Goal: Complete application form: Complete application form

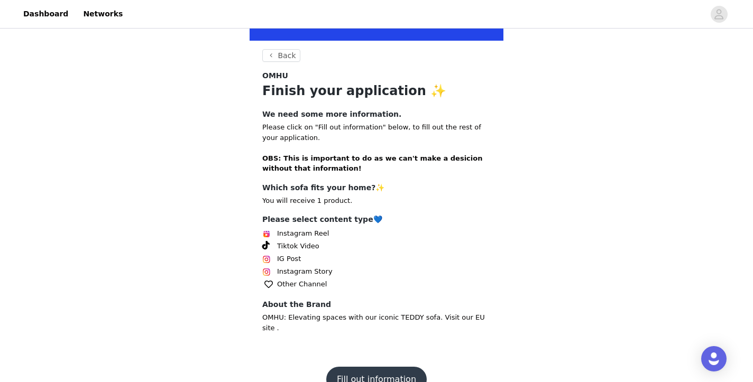
scroll to position [192, 0]
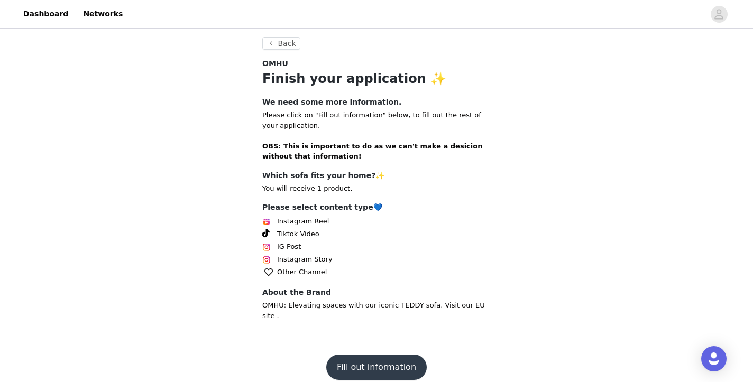
click at [262, 220] on img at bounding box center [266, 222] width 8 height 8
click at [367, 359] on button "Fill out information" at bounding box center [376, 367] width 100 height 25
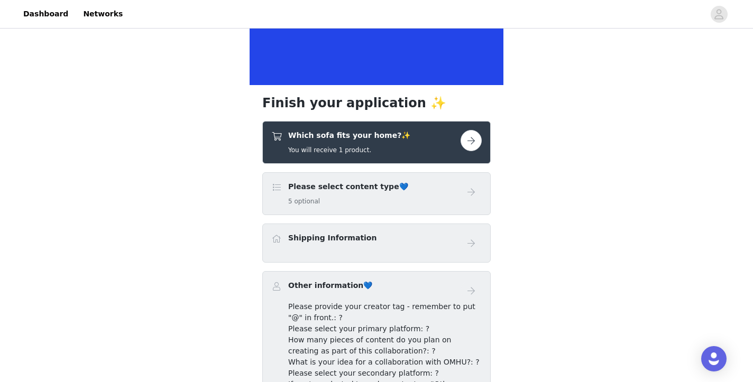
scroll to position [137, 0]
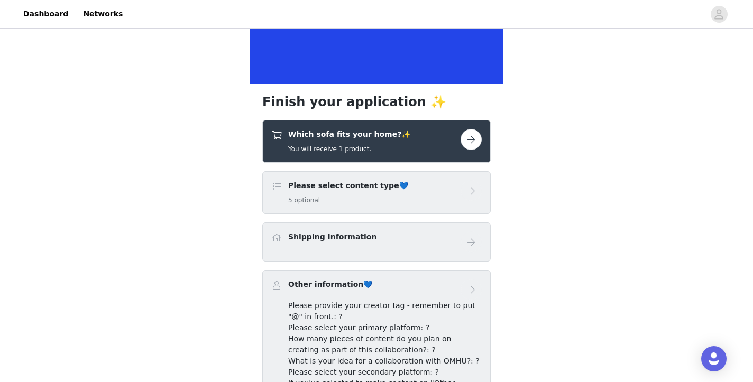
click at [476, 136] on button "button" at bounding box center [470, 139] width 21 height 21
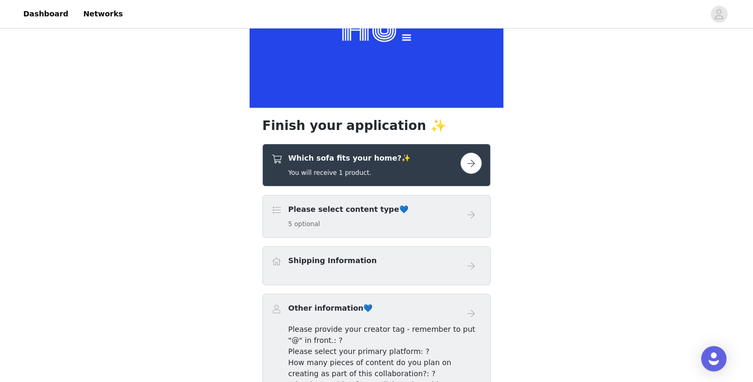
scroll to position [113, 0]
click at [445, 222] on div "Please select content type💙 5 optional" at bounding box center [365, 217] width 189 height 25
click at [471, 173] on button "button" at bounding box center [470, 163] width 21 height 21
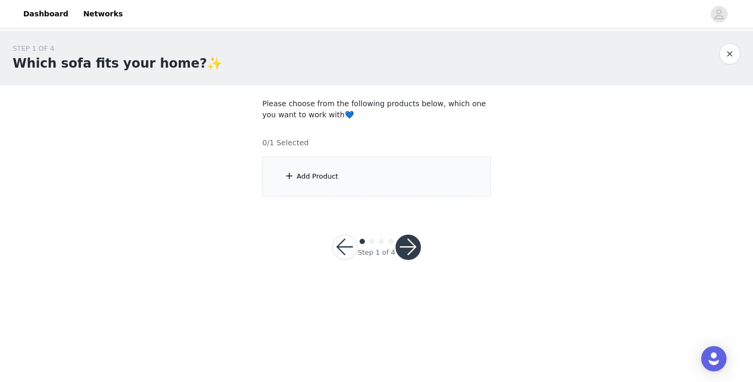
click at [340, 176] on div "Add Product" at bounding box center [376, 177] width 228 height 40
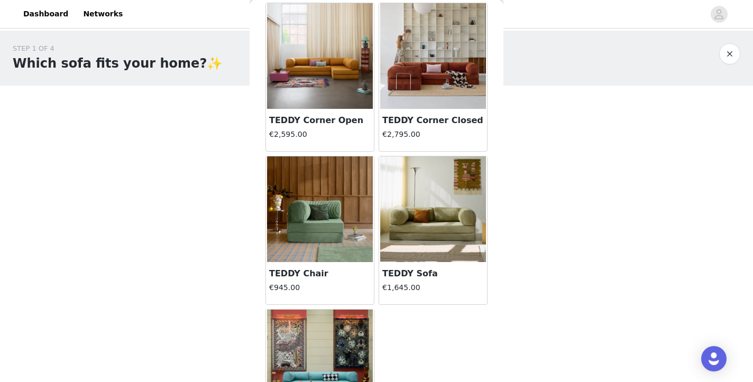
scroll to position [47, 0]
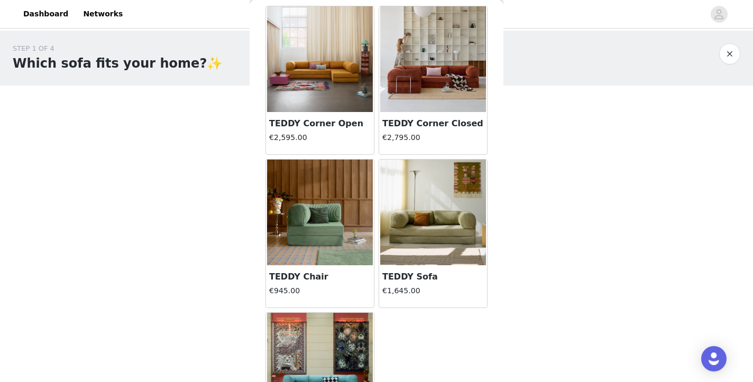
click at [449, 291] on h4 "€1,645.00" at bounding box center [433, 290] width 102 height 11
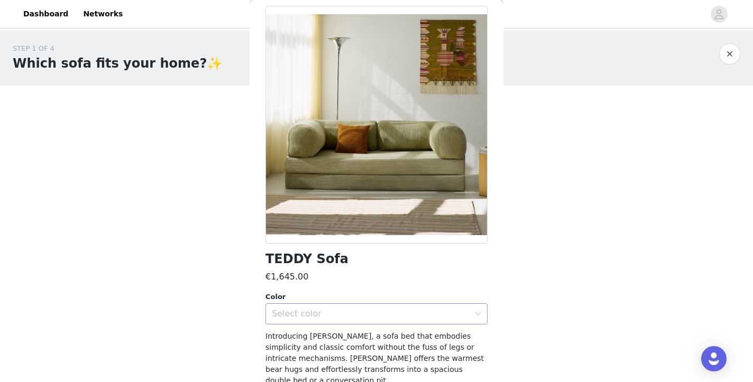
click at [432, 315] on div "Select color" at bounding box center [371, 314] width 198 height 11
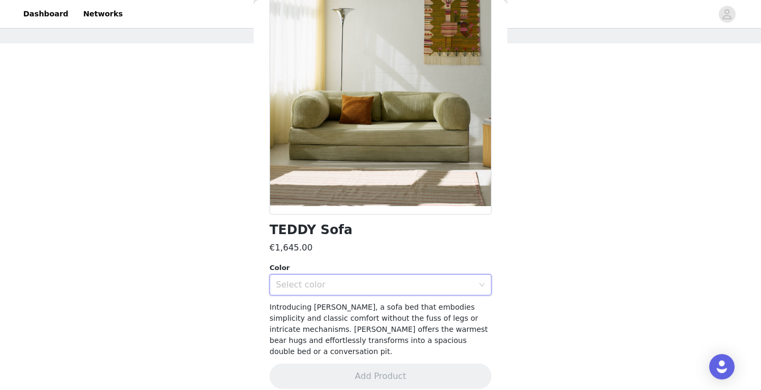
scroll to position [0, 0]
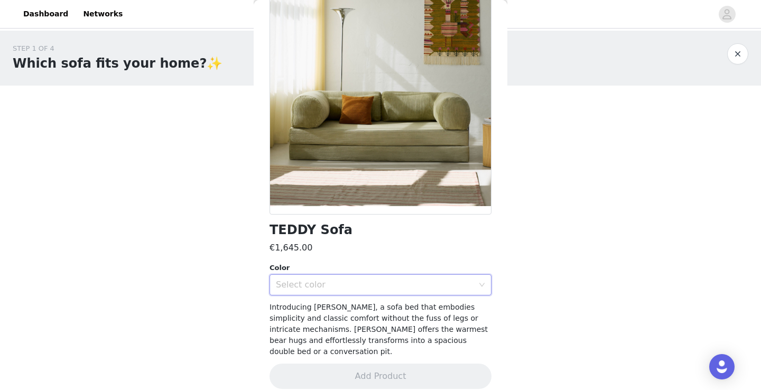
click at [308, 281] on div "Select color" at bounding box center [375, 285] width 198 height 11
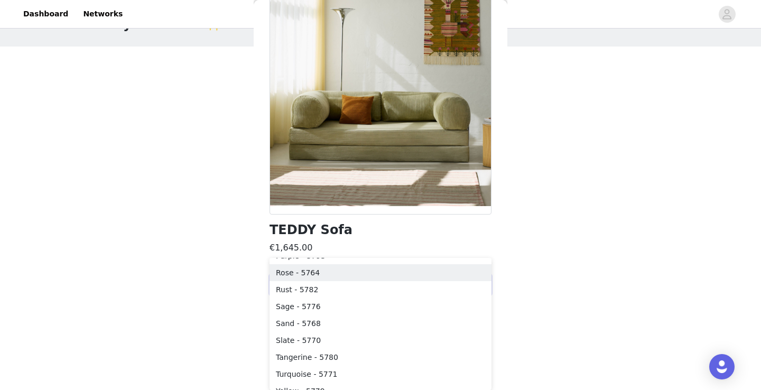
scroll to position [217, 0]
click at [306, 309] on li "Sage - 5776" at bounding box center [381, 305] width 222 height 17
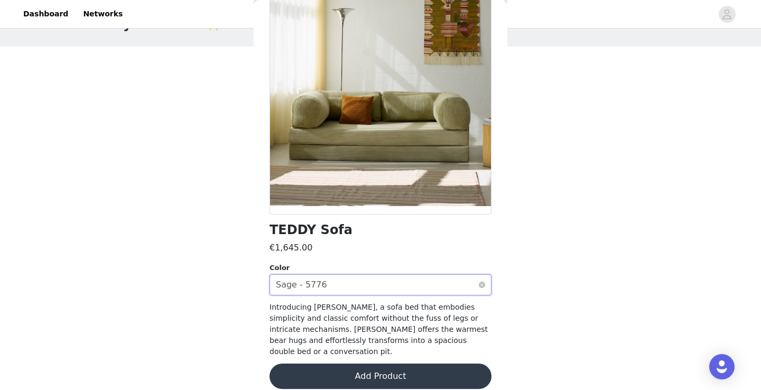
scroll to position [0, 0]
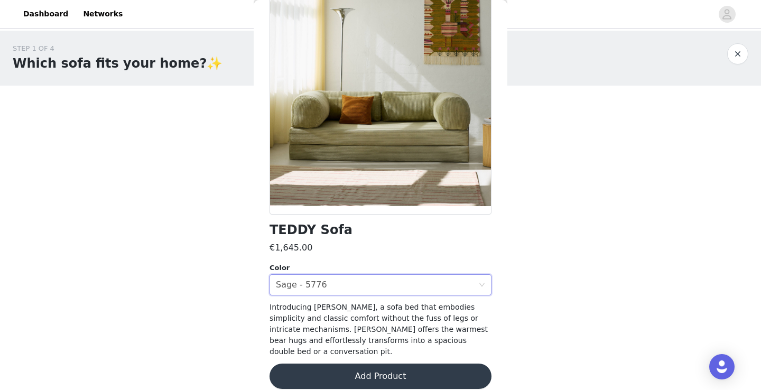
click at [369, 369] on button "Add Product" at bounding box center [381, 376] width 222 height 25
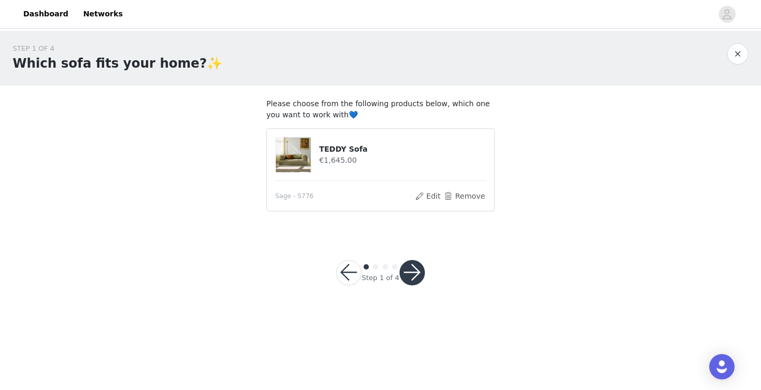
click at [411, 280] on button "button" at bounding box center [412, 272] width 25 height 25
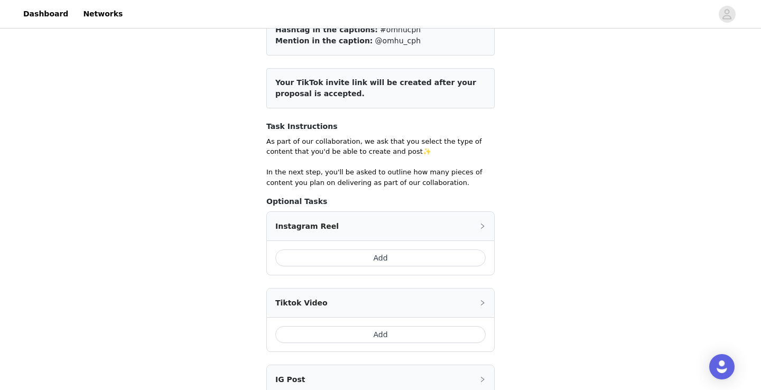
scroll to position [92, 0]
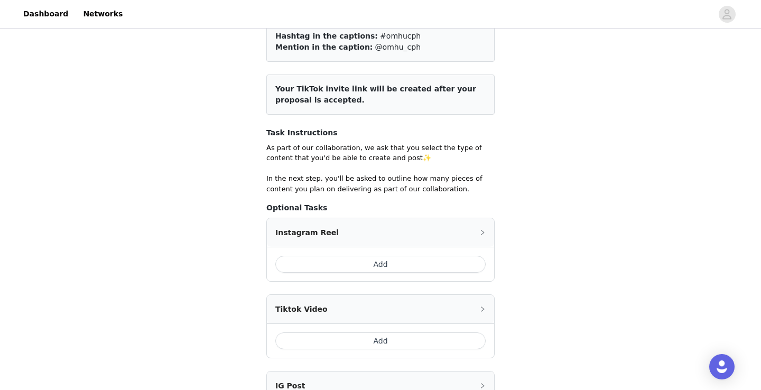
click at [426, 264] on button "Add" at bounding box center [380, 264] width 210 height 17
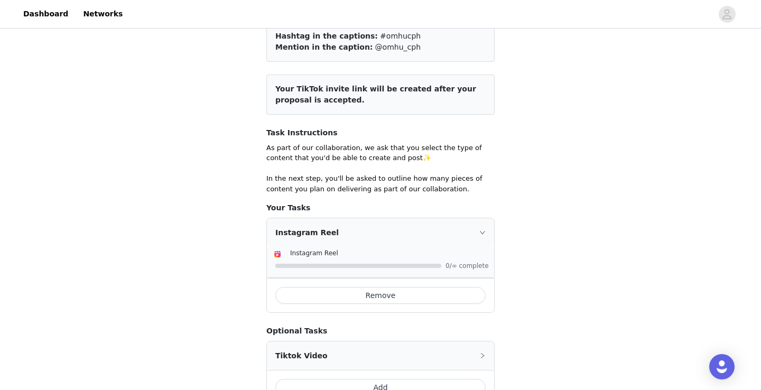
click at [484, 233] on icon "icon: right" at bounding box center [483, 232] width 6 height 6
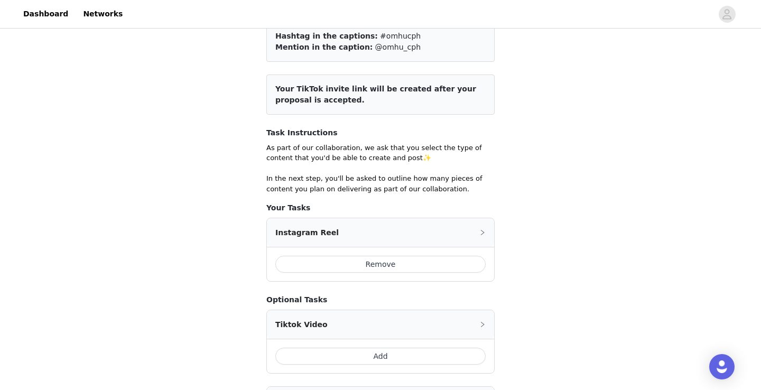
click at [481, 231] on icon "icon: right" at bounding box center [483, 232] width 6 height 6
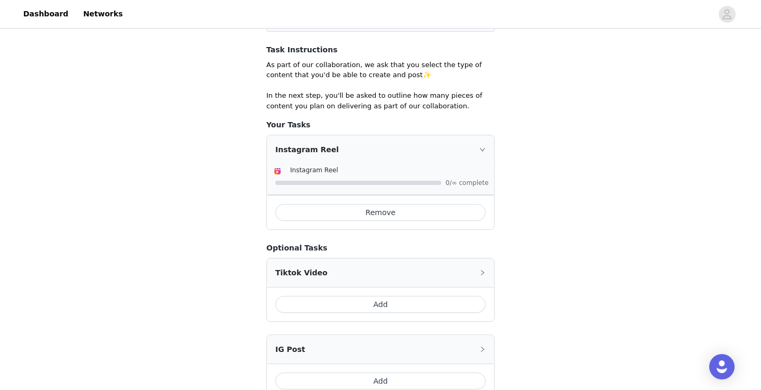
scroll to position [177, 0]
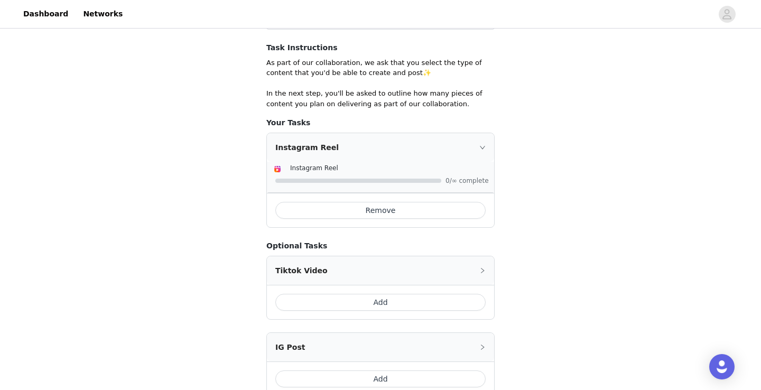
click at [436, 306] on button "Add" at bounding box center [380, 302] width 210 height 17
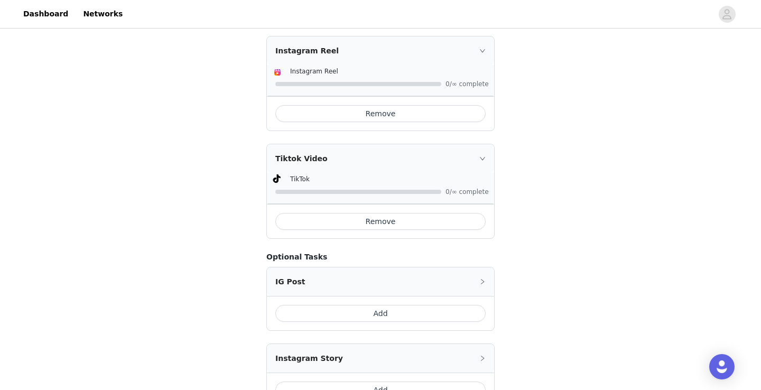
scroll to position [287, 0]
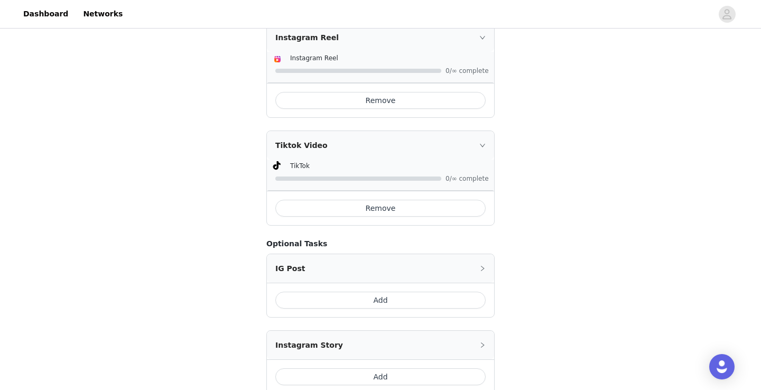
click at [420, 301] on button "Add" at bounding box center [380, 300] width 210 height 17
click at [430, 303] on button "Add" at bounding box center [380, 300] width 210 height 17
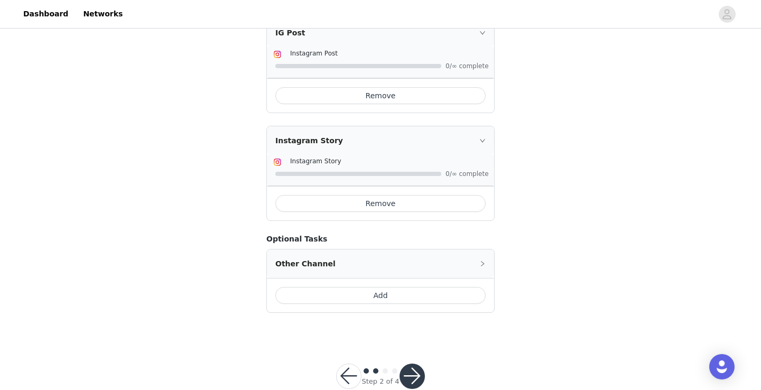
scroll to position [509, 0]
click at [417, 369] on button "button" at bounding box center [412, 375] width 25 height 25
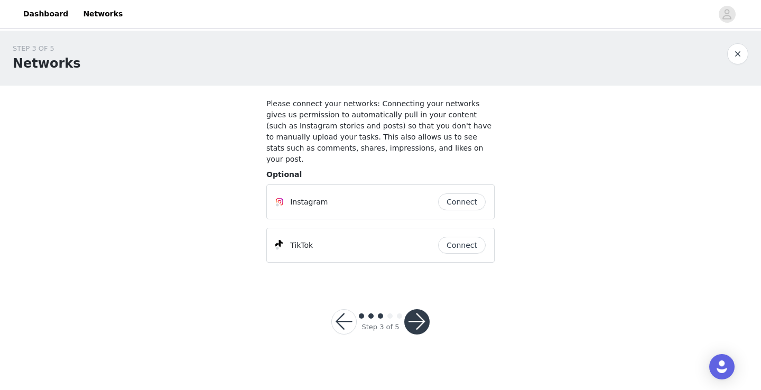
click at [463, 193] on button "Connect" at bounding box center [462, 201] width 48 height 17
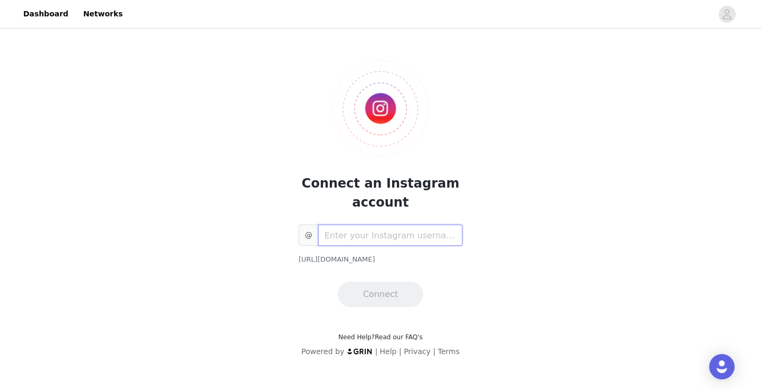
click at [392, 233] on input "text" at bounding box center [390, 235] width 144 height 21
type input "a"
type input "althecontentgal"
click at [385, 304] on button "Connect" at bounding box center [381, 294] width 86 height 25
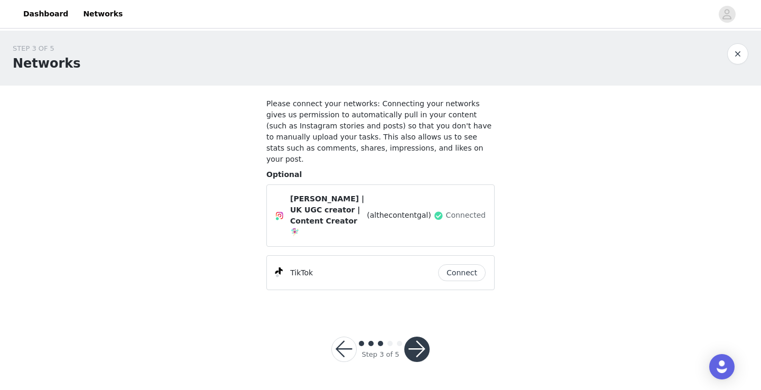
click at [471, 264] on button "Connect" at bounding box center [462, 272] width 48 height 17
click at [420, 337] on button "button" at bounding box center [416, 349] width 25 height 25
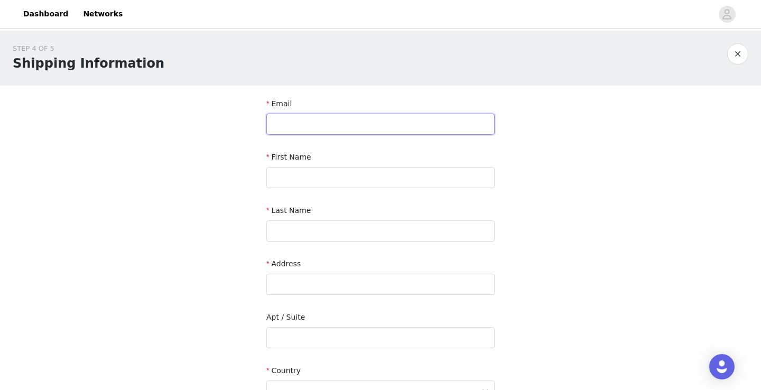
click at [404, 121] on input "text" at bounding box center [380, 124] width 228 height 21
type input "[EMAIL_ADDRESS][DOMAIN_NAME]"
type input "[PERSON_NAME]"
type input "[STREET_ADDRESS]"
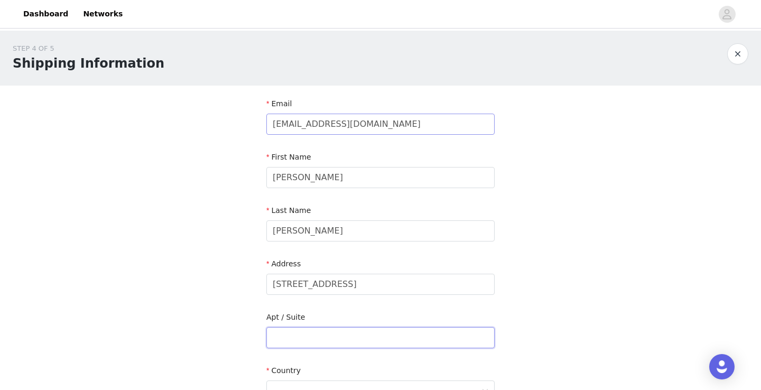
type input "[GEOGRAPHIC_DATA]"
type input "SW11 7AS"
type input "07852188252"
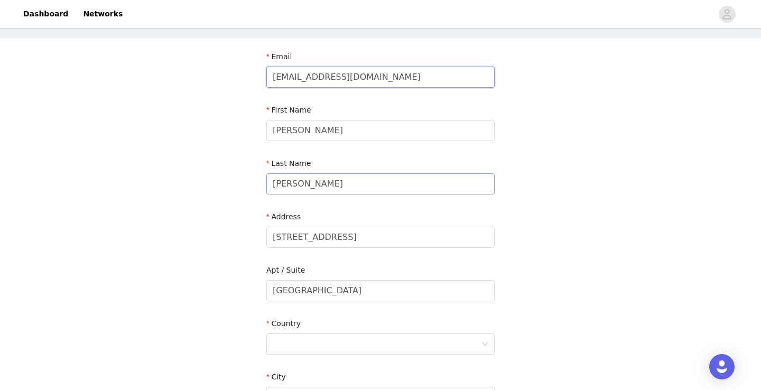
scroll to position [45, 0]
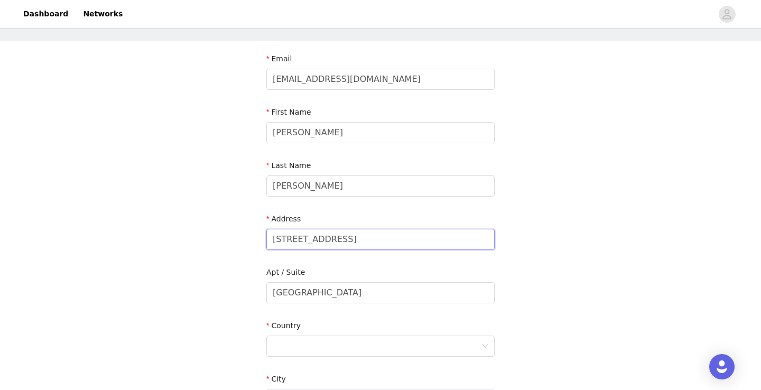
click at [330, 239] on input "[STREET_ADDRESS]" at bounding box center [380, 239] width 228 height 21
type input "[STREET_ADDRESS]"
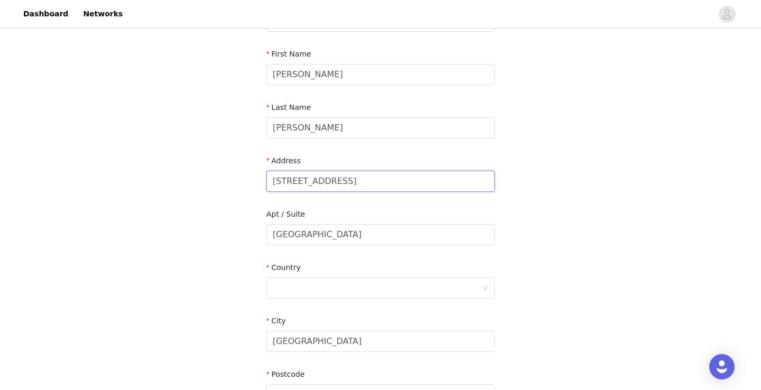
scroll to position [111, 0]
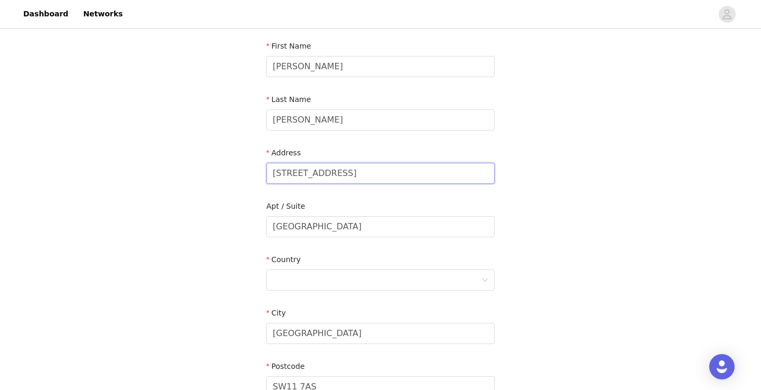
click at [373, 173] on input "[STREET_ADDRESS]" at bounding box center [380, 173] width 228 height 21
click at [365, 176] on input "text" at bounding box center [380, 173] width 228 height 21
type input "2"
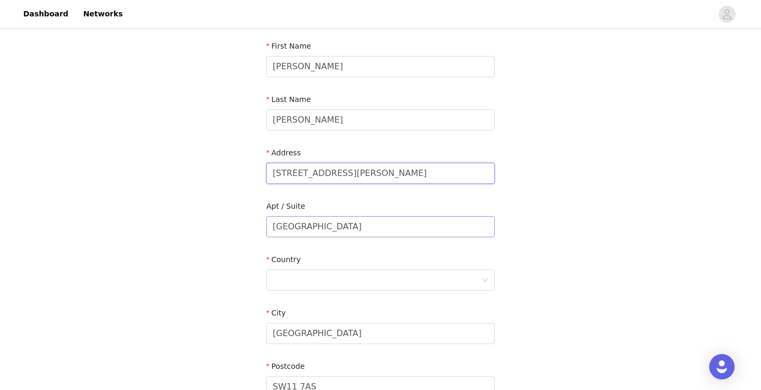
type input "[STREET_ADDRESS][PERSON_NAME]"
click at [327, 220] on input "[GEOGRAPHIC_DATA]" at bounding box center [380, 226] width 228 height 21
click at [328, 227] on input "[GEOGRAPHIC_DATA]" at bounding box center [380, 226] width 228 height 21
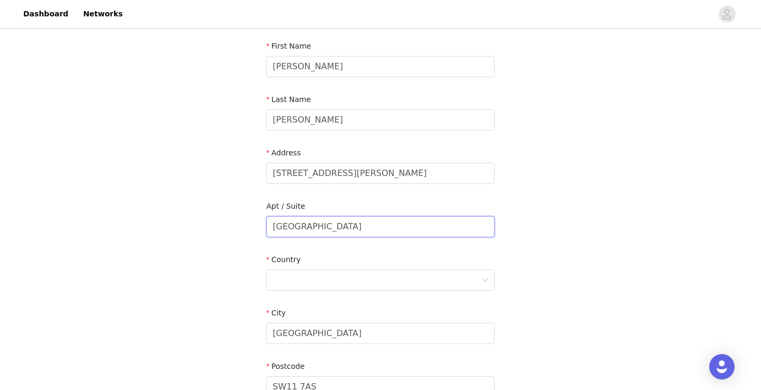
click at [328, 227] on input "[GEOGRAPHIC_DATA]" at bounding box center [380, 226] width 228 height 21
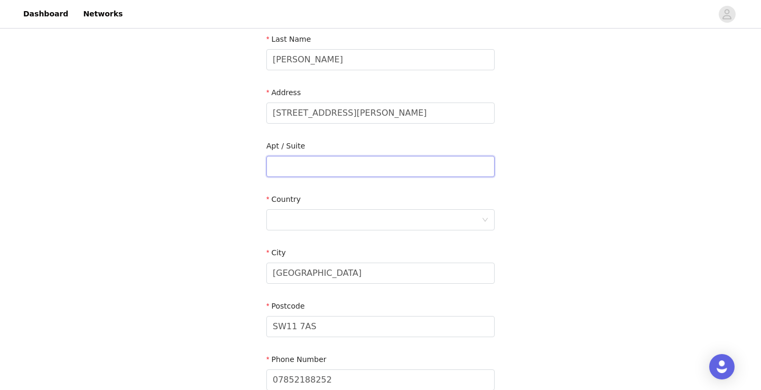
scroll to position [173, 0]
click at [327, 224] on div at bounding box center [377, 218] width 209 height 20
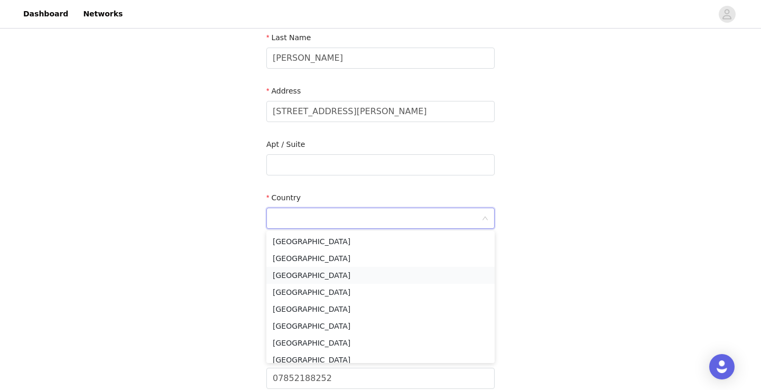
click at [297, 276] on li "[GEOGRAPHIC_DATA]" at bounding box center [380, 275] width 228 height 17
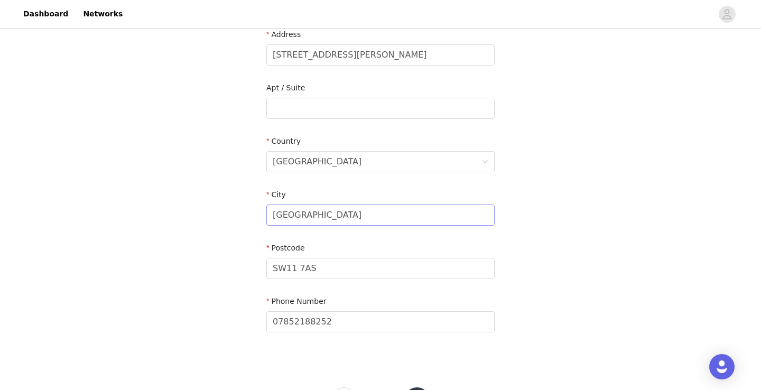
scroll to position [241, 0]
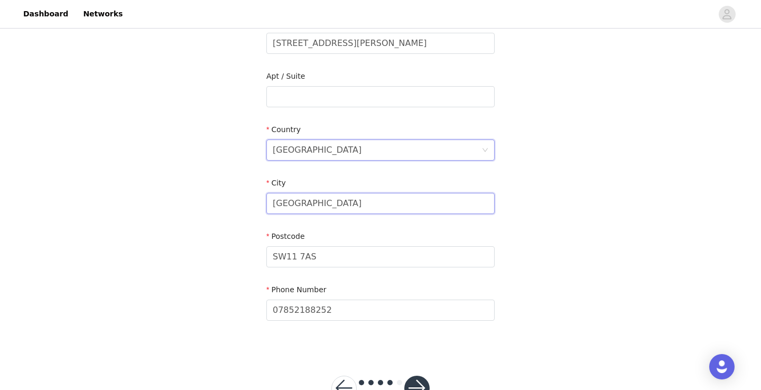
click at [314, 199] on input "[GEOGRAPHIC_DATA]" at bounding box center [380, 203] width 228 height 21
type input "[GEOGRAPHIC_DATA]"
click at [314, 260] on input "SW11 7AS" at bounding box center [380, 256] width 228 height 21
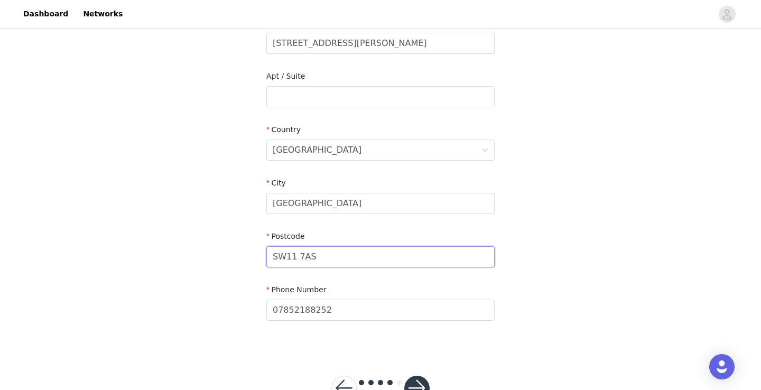
click at [314, 260] on input "SW11 7AS" at bounding box center [380, 256] width 228 height 21
paste input "BN2 3LT"
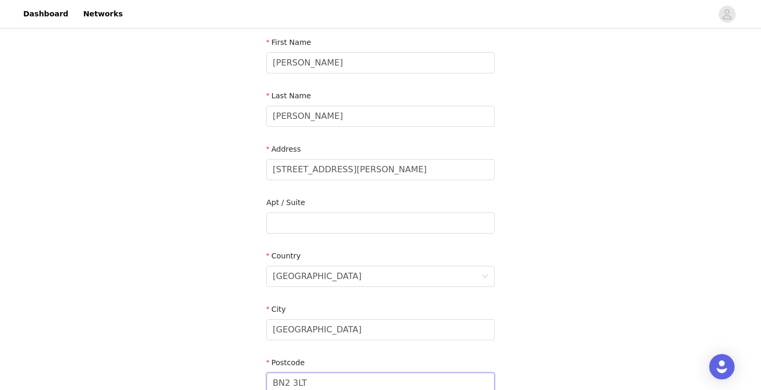
scroll to position [277, 0]
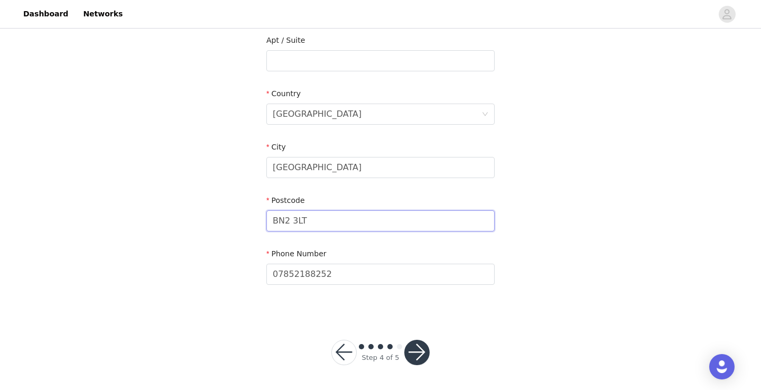
type input "BN2 3LT"
click at [426, 352] on button "button" at bounding box center [416, 352] width 25 height 25
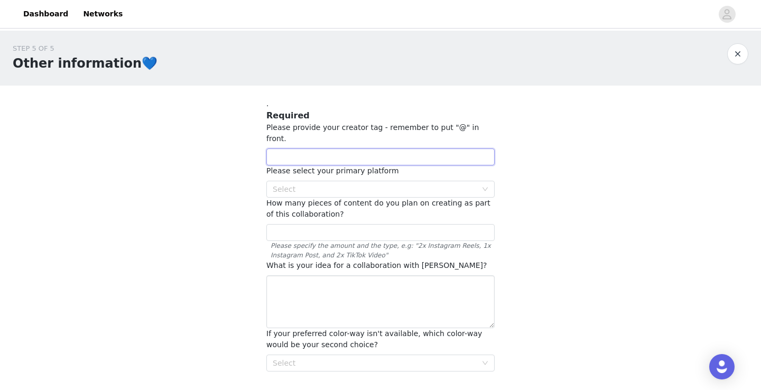
click at [441, 150] on input "text" at bounding box center [380, 157] width 228 height 17
click at [415, 184] on div "Select" at bounding box center [375, 189] width 204 height 11
type input "@althecontentgal"
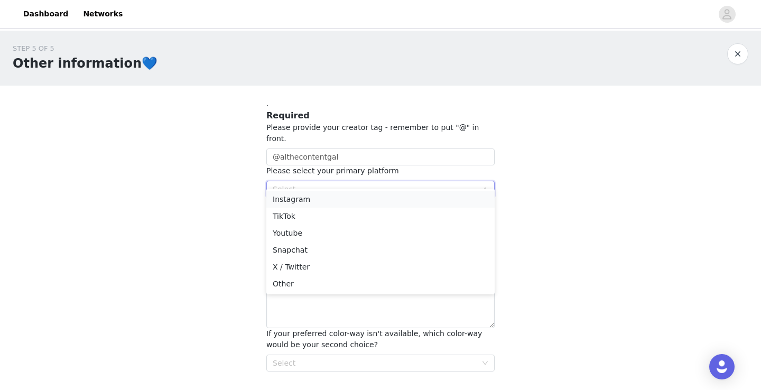
click at [371, 201] on li "Instagram" at bounding box center [380, 199] width 228 height 17
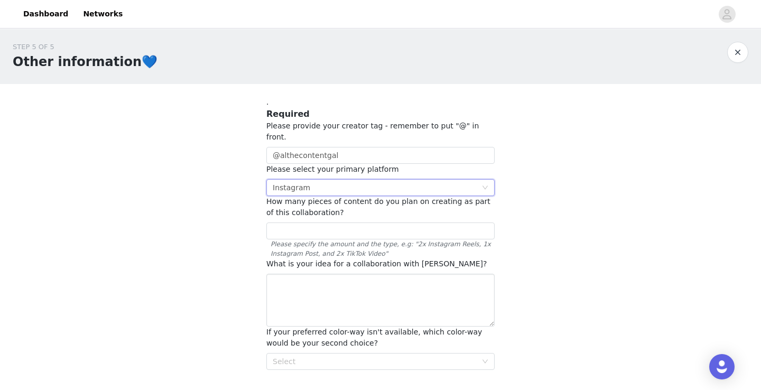
scroll to position [45, 0]
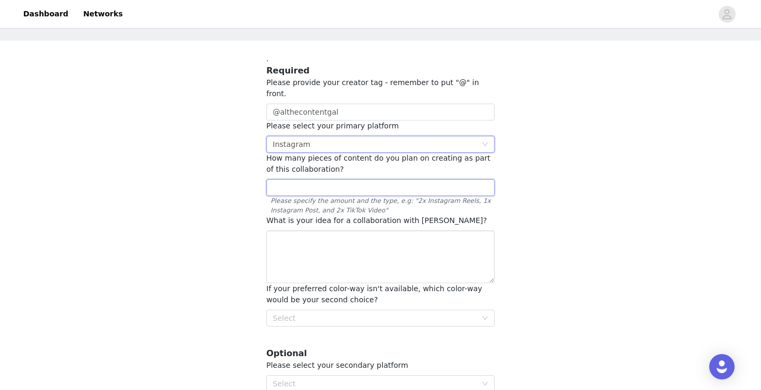
click at [373, 179] on input "text" at bounding box center [380, 187] width 228 height 17
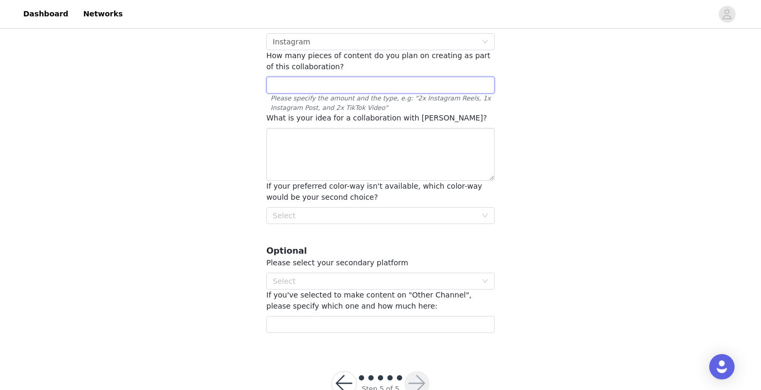
scroll to position [146, 0]
click at [378, 78] on input "text" at bounding box center [380, 86] width 228 height 17
type input "4-5 videos."
click at [340, 145] on textarea at bounding box center [380, 155] width 228 height 53
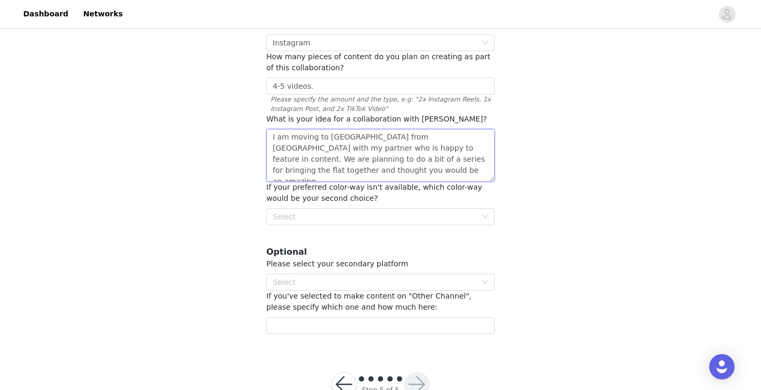
drag, startPoint x: 348, startPoint y: 161, endPoint x: 383, endPoint y: 140, distance: 41.3
click at [383, 140] on textarea "I am moving to [GEOGRAPHIC_DATA] from [GEOGRAPHIC_DATA] with my partner who is …" at bounding box center [380, 155] width 228 height 53
click at [364, 155] on textarea "I am moving to [GEOGRAPHIC_DATA] from [GEOGRAPHIC_DATA] with my partner who is …" at bounding box center [380, 155] width 228 height 53
drag, startPoint x: 338, startPoint y: 159, endPoint x: 305, endPoint y: 150, distance: 34.4
click at [305, 150] on textarea "I am moving to [GEOGRAPHIC_DATA] from [GEOGRAPHIC_DATA] with my partner who is …" at bounding box center [380, 155] width 228 height 53
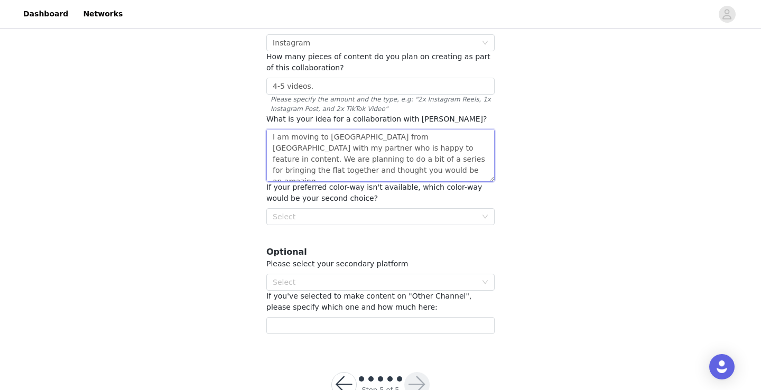
drag, startPoint x: 324, startPoint y: 167, endPoint x: 395, endPoint y: 150, distance: 72.8
click at [395, 150] on textarea "I am moving to [GEOGRAPHIC_DATA] from [GEOGRAPHIC_DATA] with my partner who is …" at bounding box center [380, 155] width 228 height 53
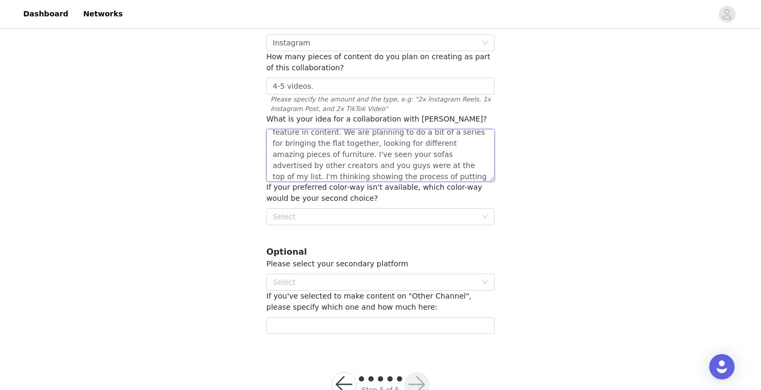
scroll to position [38, 0]
click at [324, 162] on textarea "I am moving to [GEOGRAPHIC_DATA] from [GEOGRAPHIC_DATA] with my partner who is …" at bounding box center [380, 155] width 228 height 53
click at [320, 165] on textarea "I am moving to [GEOGRAPHIC_DATA] from [GEOGRAPHIC_DATA] with my partner who is …" at bounding box center [380, 155] width 228 height 53
click at [412, 168] on textarea "I am moving to [GEOGRAPHIC_DATA] from [GEOGRAPHIC_DATA] with my partner who is …" at bounding box center [380, 155] width 228 height 53
drag, startPoint x: 385, startPoint y: 153, endPoint x: 337, endPoint y: 158, distance: 48.9
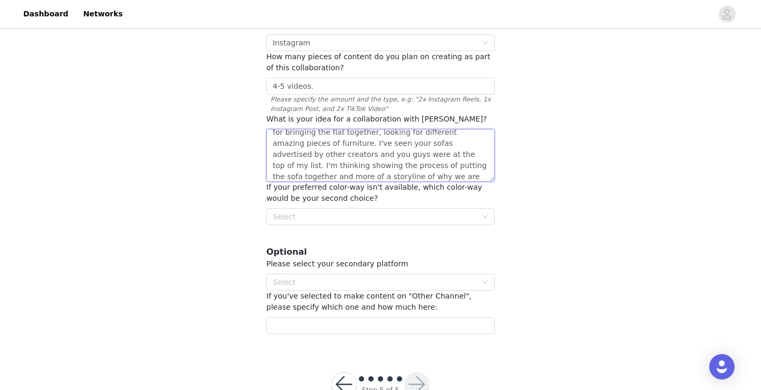
click at [337, 158] on textarea "I am moving to [GEOGRAPHIC_DATA] from [GEOGRAPHIC_DATA] with my partner who is …" at bounding box center [380, 155] width 228 height 53
click at [391, 167] on textarea "I am moving to [GEOGRAPHIC_DATA] from [GEOGRAPHIC_DATA] with my partner who is …" at bounding box center [380, 155] width 228 height 53
click at [335, 163] on textarea "I am moving to [GEOGRAPHIC_DATA] from [GEOGRAPHIC_DATA] with my partner who is …" at bounding box center [380, 155] width 228 height 53
click at [399, 165] on textarea "I am moving to [GEOGRAPHIC_DATA] from [GEOGRAPHIC_DATA] with my partner who is …" at bounding box center [380, 155] width 228 height 53
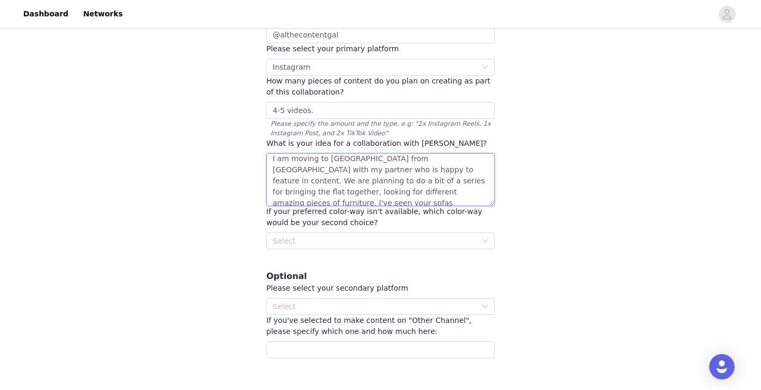
scroll to position [0, 0]
click at [271, 153] on textarea "I am moving to [GEOGRAPHIC_DATA] from [GEOGRAPHIC_DATA] with my partner who is …" at bounding box center [380, 179] width 228 height 53
click at [402, 156] on textarea "I am a [DEMOGRAPHIC_DATA] UGC creator, moving to [GEOGRAPHIC_DATA] from [GEOGRA…" at bounding box center [380, 179] width 228 height 53
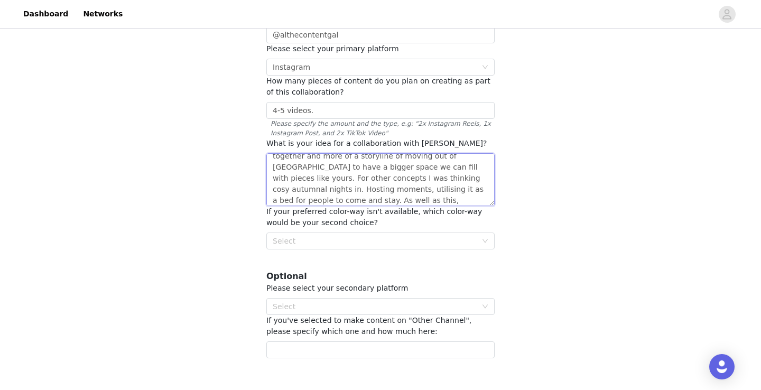
click at [392, 178] on textarea "I am a [DEMOGRAPHIC_DATA] UGC creator, moving to [GEOGRAPHIC_DATA] from [GEOGRA…" at bounding box center [380, 179] width 228 height 53
click at [388, 187] on textarea "I am a [DEMOGRAPHIC_DATA] UGC creator, moving to [GEOGRAPHIC_DATA] from [GEOGRA…" at bounding box center [380, 179] width 228 height 53
click at [376, 176] on textarea "I am a [DEMOGRAPHIC_DATA] UGC creator, moving to [GEOGRAPHIC_DATA] from [GEOGRA…" at bounding box center [380, 179] width 228 height 53
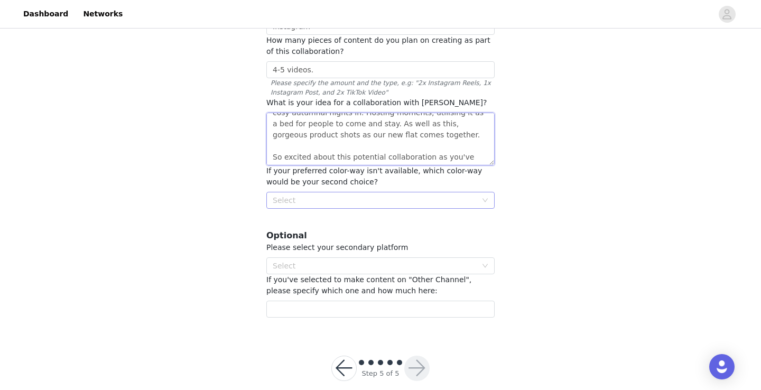
click at [381, 195] on div "Select" at bounding box center [375, 200] width 204 height 11
type textarea "I am a [DEMOGRAPHIC_DATA] UGC creator, moving to [GEOGRAPHIC_DATA] from [GEOGRA…"
click at [318, 195] on div "Select" at bounding box center [375, 200] width 204 height 11
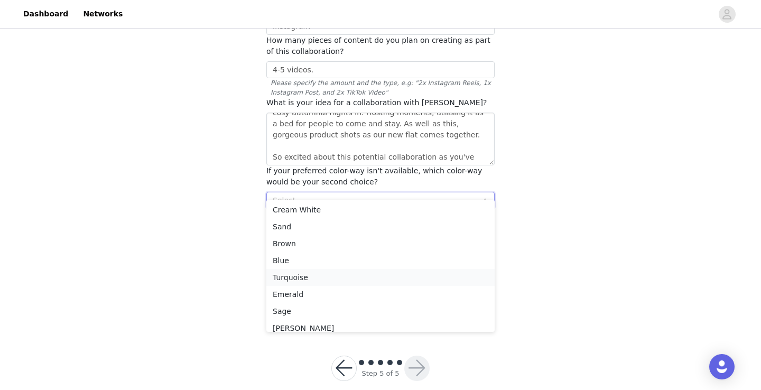
scroll to position [0, 0]
click at [293, 227] on li "Sand" at bounding box center [380, 227] width 228 height 17
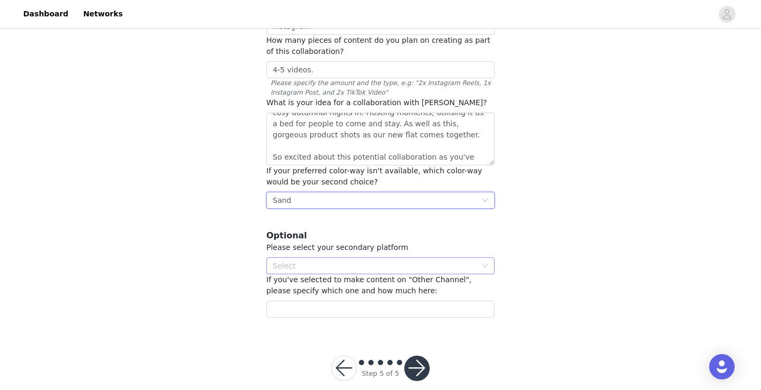
click at [446, 261] on div "Select" at bounding box center [375, 266] width 204 height 11
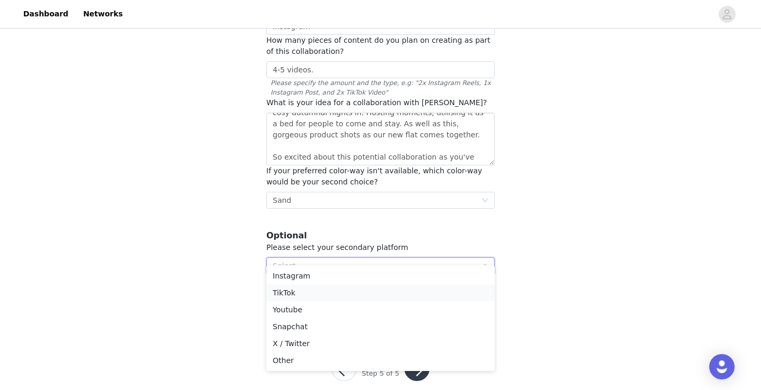
click at [414, 292] on li "TikTok" at bounding box center [380, 292] width 228 height 17
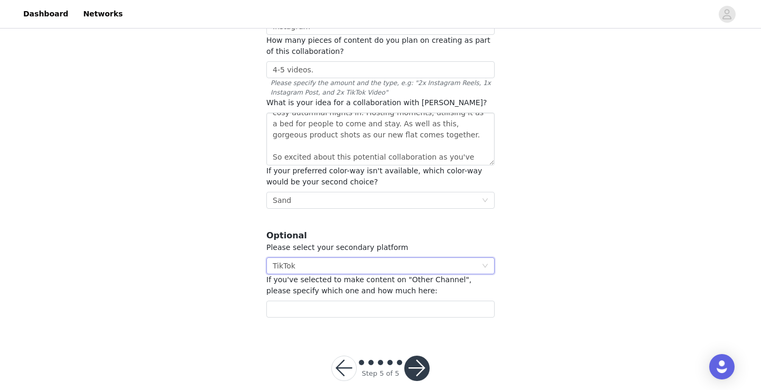
scroll to position [168, 0]
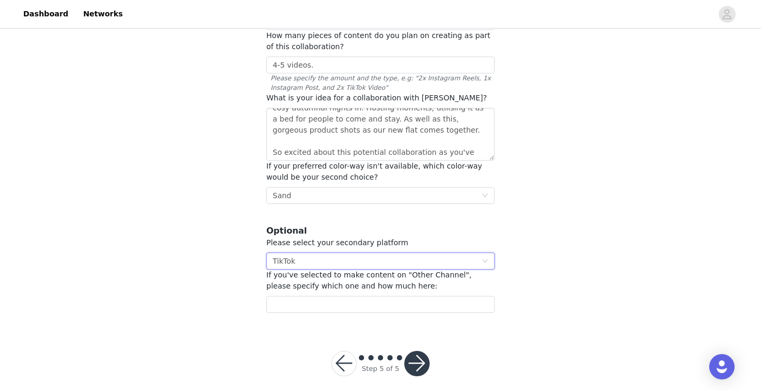
click at [420, 357] on button "button" at bounding box center [416, 363] width 25 height 25
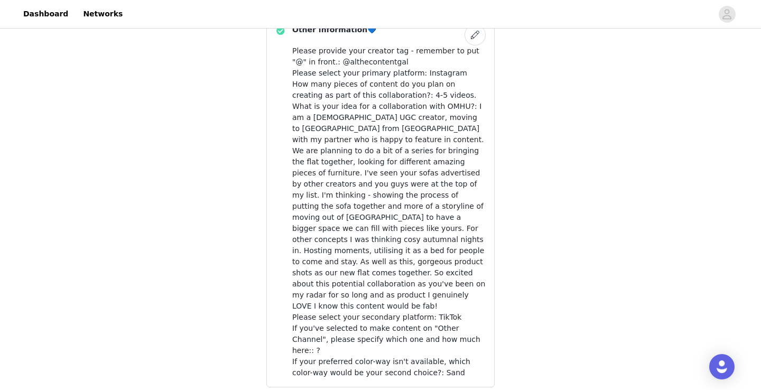
scroll to position [686, 0]
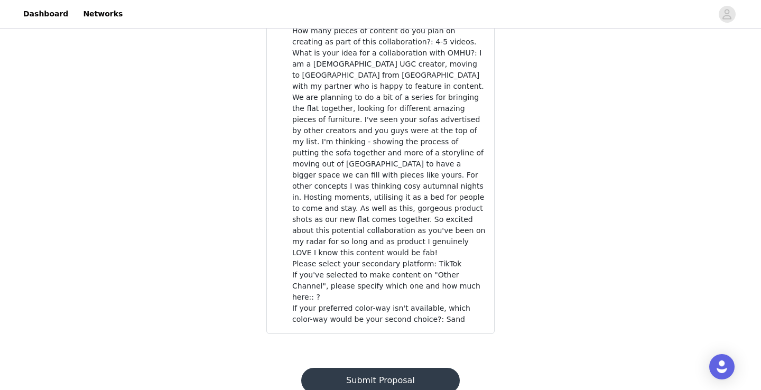
click at [385, 368] on button "Submit Proposal" at bounding box center [380, 380] width 158 height 25
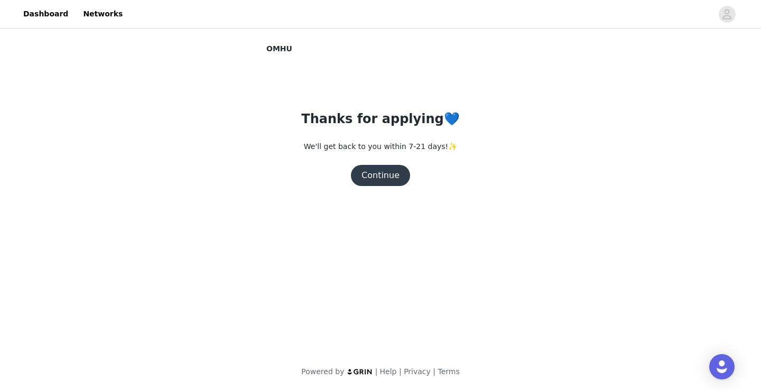
click at [381, 174] on button "Continue" at bounding box center [380, 175] width 59 height 21
